Goal: Task Accomplishment & Management: Manage account settings

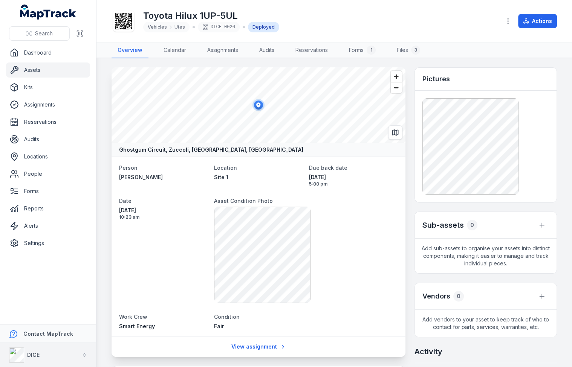
click at [51, 359] on button "DICE" at bounding box center [48, 355] width 96 height 24
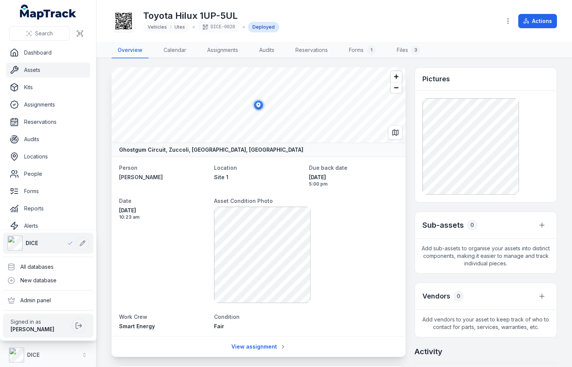
click at [45, 218] on div "Search Dashboard Assets Kits Assignments Reservations Audits Locations People F…" at bounding box center [48, 183] width 96 height 367
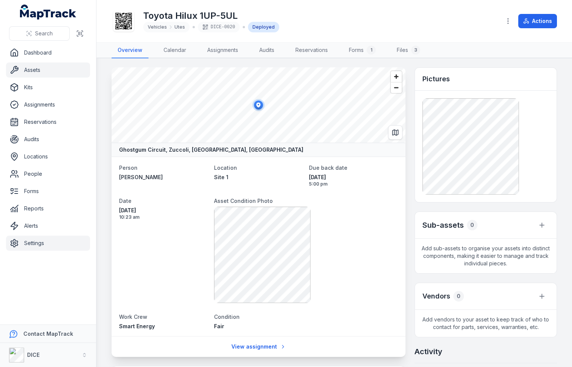
click at [40, 243] on link "Settings" at bounding box center [48, 243] width 84 height 15
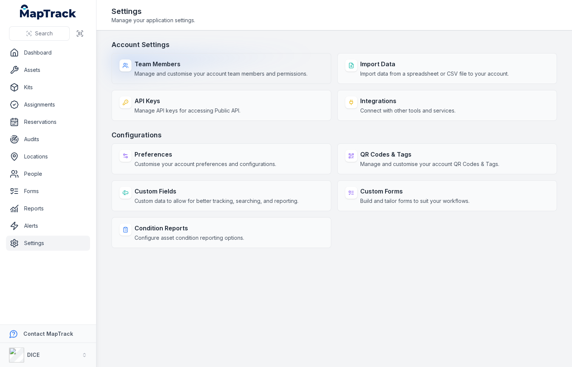
click at [195, 78] on div "Team Members Manage and customise your account team members and permissions." at bounding box center [221, 68] width 220 height 31
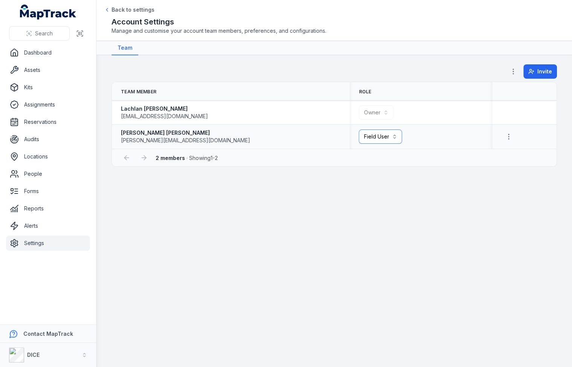
click at [363, 131] on button "Field User ******" at bounding box center [380, 137] width 43 height 14
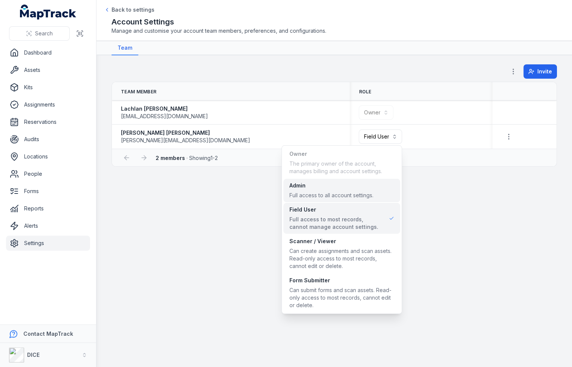
click at [342, 187] on div "Admin" at bounding box center [331, 186] width 84 height 8
